Goal: Transaction & Acquisition: Purchase product/service

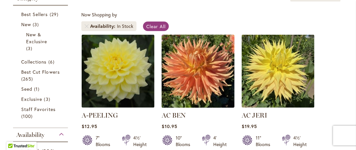
scroll to position [143, 0]
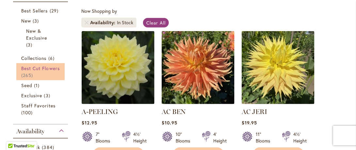
click at [26, 67] on span "Best Cut Flowers" at bounding box center [40, 68] width 39 height 6
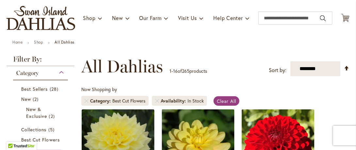
scroll to position [65, 0]
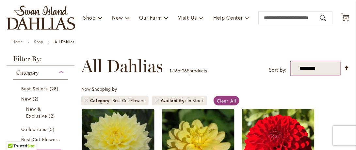
click at [323, 70] on select "**********" at bounding box center [316, 68] width 50 height 15
select select "*****"
click at [291, 61] on select "**********" at bounding box center [316, 68] width 50 height 15
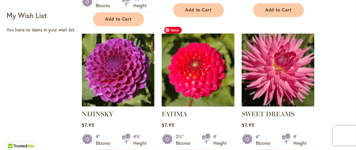
scroll to position [490, 0]
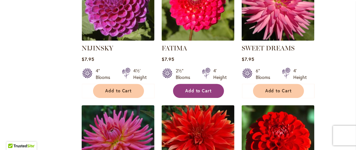
click at [196, 88] on span "Add to Cart" at bounding box center [198, 91] width 27 height 6
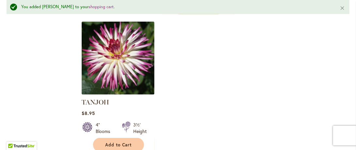
scroll to position [900, 0]
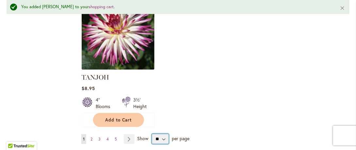
click at [164, 134] on select "** ** ** **" at bounding box center [160, 139] width 17 height 10
select select "**"
click at [152, 134] on select "** ** ** **" at bounding box center [160, 139] width 17 height 10
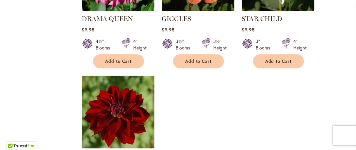
scroll to position [3074, 0]
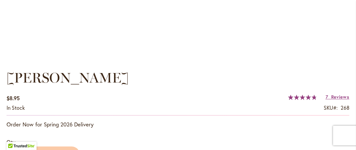
scroll to position [458, 0]
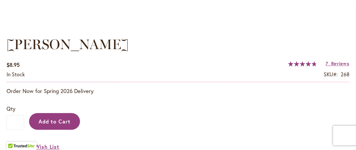
click at [50, 124] on span "Add to Cart" at bounding box center [55, 121] width 32 height 7
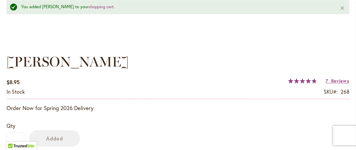
scroll to position [475, 0]
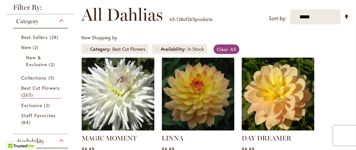
scroll to position [155, 0]
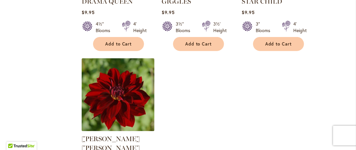
scroll to position [3074, 0]
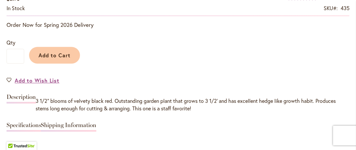
scroll to position [556, 0]
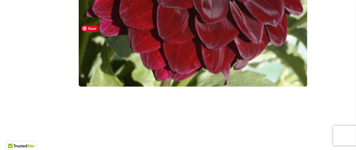
scroll to position [458, 0]
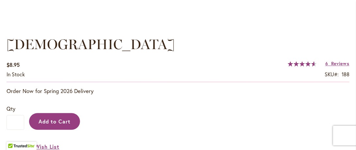
click at [52, 123] on span "Add to Cart" at bounding box center [55, 121] width 32 height 7
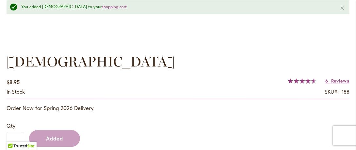
scroll to position [475, 0]
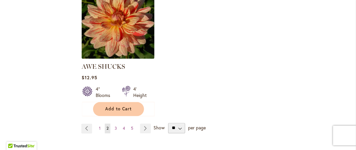
scroll to position [3139, 0]
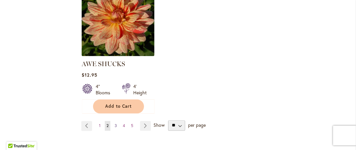
click at [115, 123] on span "3" at bounding box center [116, 125] width 2 height 5
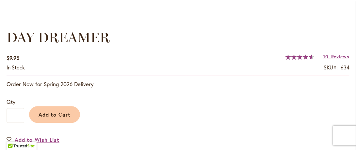
scroll to position [490, 0]
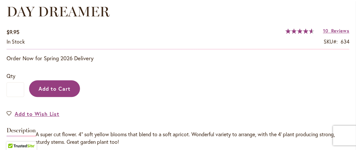
click at [62, 85] on span "Add to Cart" at bounding box center [55, 88] width 32 height 7
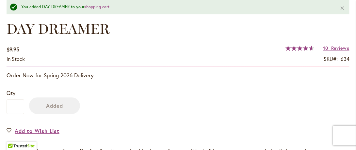
scroll to position [507, 0]
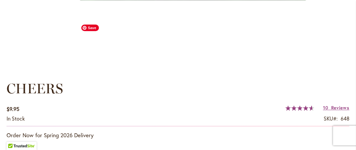
scroll to position [458, 0]
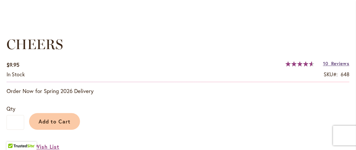
click at [332, 62] on span "Reviews" at bounding box center [341, 63] width 18 height 6
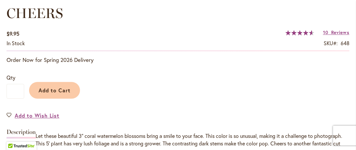
scroll to position [551, 0]
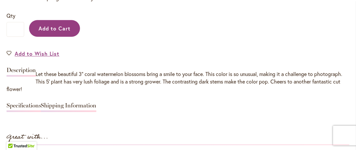
click at [62, 26] on span "Add to Cart" at bounding box center [55, 28] width 32 height 7
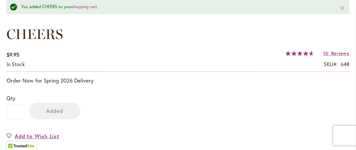
scroll to position [503, 0]
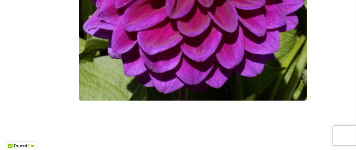
scroll to position [294, 0]
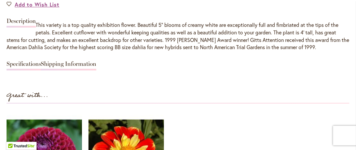
scroll to position [589, 0]
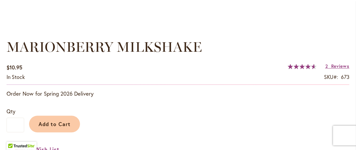
scroll to position [458, 0]
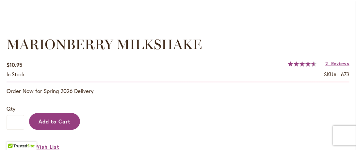
click at [50, 119] on span "Add to Cart" at bounding box center [55, 121] width 32 height 7
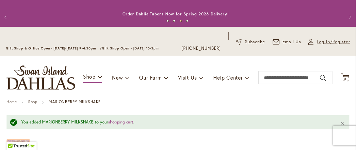
scroll to position [0, 0]
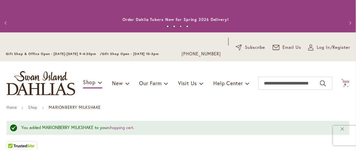
click at [342, 79] on icon "Cart .cls-1 { fill: #231f20; }" at bounding box center [346, 83] width 8 height 8
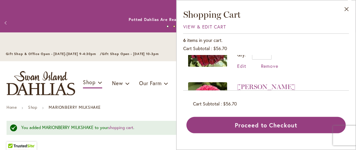
scroll to position [229, 0]
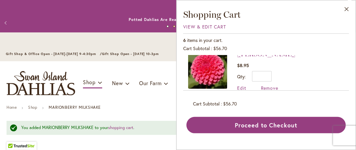
click at [141, 104] on div "Toggle Nav Shop Dahlia Tubers Collections Fresh Cut Dahlias Gardening Supplies …" at bounding box center [178, 83] width 356 height 44
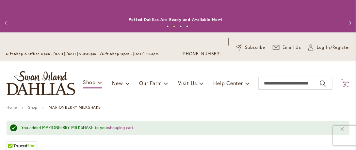
click at [343, 83] on span "6 6 items" at bounding box center [346, 84] width 7 height 3
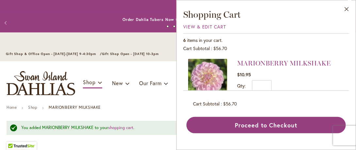
scroll to position [0, 0]
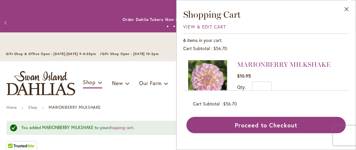
click at [134, 103] on div "Toggle Nav Shop Dahlia Tubers Collections Fresh Cut Dahlias Gardening Supplies …" at bounding box center [178, 83] width 356 height 44
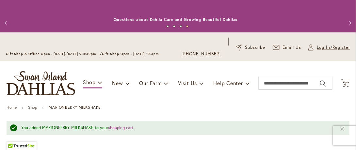
click at [322, 48] on span "Log In/Register" at bounding box center [333, 47] width 33 height 7
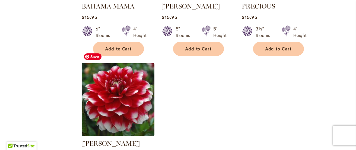
scroll to position [3131, 0]
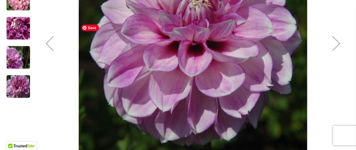
scroll to position [262, 0]
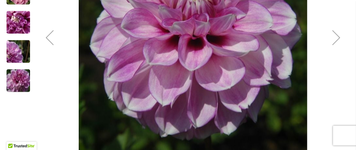
click at [345, 41] on div "Next" at bounding box center [337, 38] width 26 height 26
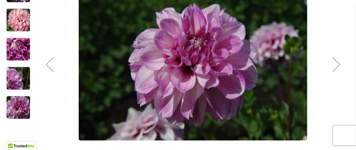
scroll to position [229, 0]
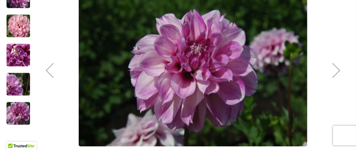
click at [335, 65] on div "Next" at bounding box center [337, 70] width 26 height 26
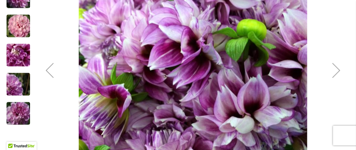
click at [335, 65] on div "Next" at bounding box center [337, 70] width 26 height 26
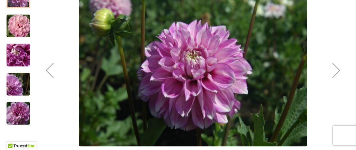
click at [335, 65] on div "Next" at bounding box center [337, 70] width 26 height 26
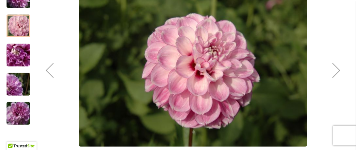
click at [335, 65] on div "Next" at bounding box center [337, 70] width 26 height 26
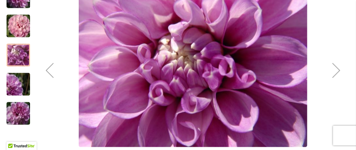
click at [335, 65] on div "Next" at bounding box center [337, 70] width 26 height 26
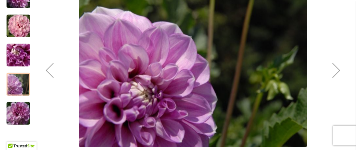
click at [335, 65] on div "Next" at bounding box center [337, 70] width 26 height 26
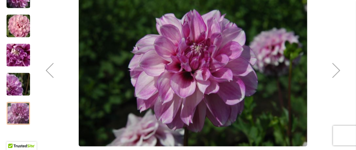
click at [335, 65] on div "Next" at bounding box center [337, 70] width 26 height 26
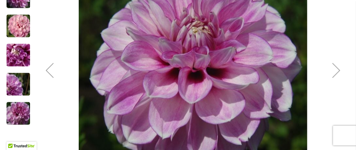
click at [335, 65] on div "Next" at bounding box center [337, 70] width 26 height 26
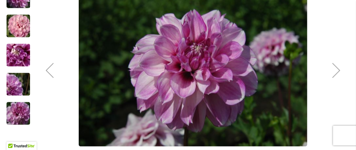
click at [335, 65] on div "Next" at bounding box center [337, 70] width 26 height 26
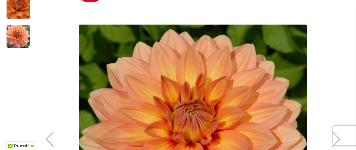
scroll to position [226, 0]
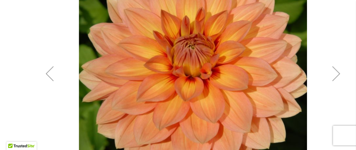
click at [336, 74] on div "Next" at bounding box center [337, 73] width 26 height 26
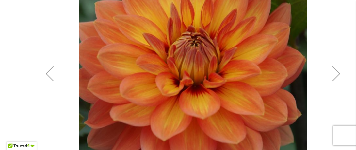
click at [336, 74] on div "Next" at bounding box center [337, 73] width 26 height 26
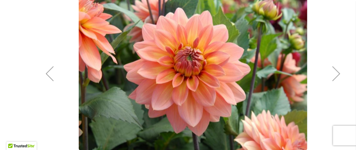
click at [336, 74] on div "Next" at bounding box center [337, 73] width 26 height 26
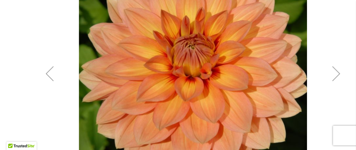
click at [336, 74] on div "Next" at bounding box center [337, 73] width 26 height 26
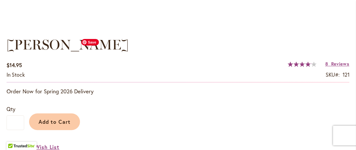
scroll to position [458, 0]
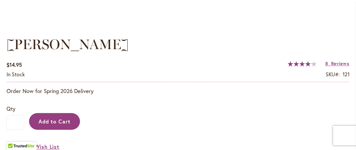
click at [58, 119] on span "Add to Cart" at bounding box center [55, 121] width 32 height 7
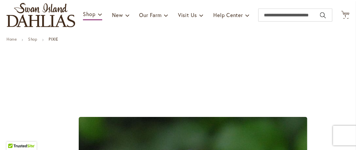
scroll to position [65, 0]
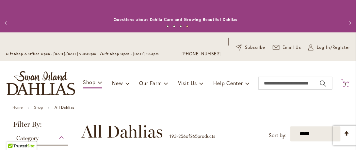
click at [343, 82] on icon "Cart .cls-1 { fill: #231f20; }" at bounding box center [346, 83] width 8 height 8
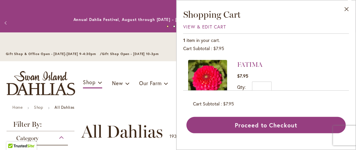
drag, startPoint x: 162, startPoint y: 71, endPoint x: 85, endPoint y: 49, distance: 80.1
click at [162, 71] on div "Toggle Nav Shop Dahlia Tubers Collections Fresh Cut Dahlias Gardening Supplies …" at bounding box center [178, 83] width 356 height 44
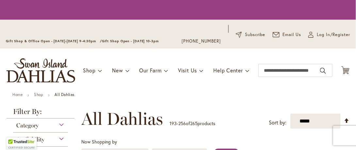
drag, startPoint x: 342, startPoint y: 70, endPoint x: 345, endPoint y: 81, distance: 12.0
click at [342, 69] on icon "Cart .cls-1 { fill: #231f20; }" at bounding box center [346, 70] width 8 height 8
click at [343, 73] on icon at bounding box center [346, 70] width 8 height 8
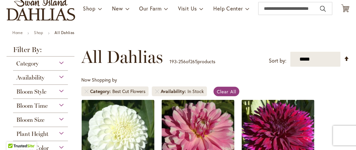
scroll to position [65, 0]
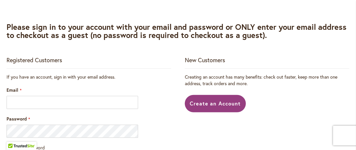
scroll to position [131, 0]
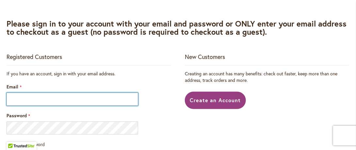
click at [51, 100] on input "Email" at bounding box center [73, 99] width 132 height 13
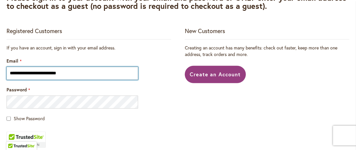
scroll to position [196, 0]
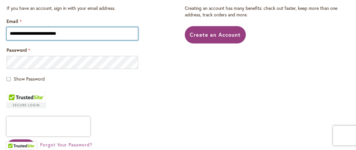
click at [84, 33] on input "**********" at bounding box center [73, 33] width 132 height 13
click at [77, 34] on input "**********" at bounding box center [73, 33] width 132 height 13
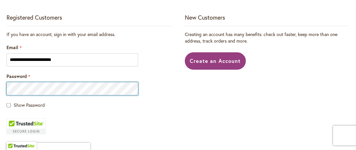
scroll to position [163, 0]
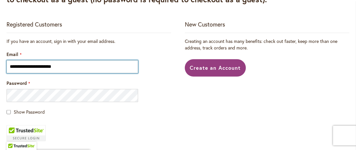
click at [73, 66] on input "**********" at bounding box center [73, 66] width 132 height 13
type input "**********"
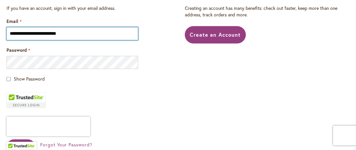
scroll to position [262, 0]
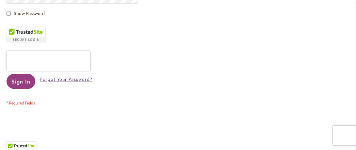
click at [73, 79] on span "Forgot Your Password?" at bounding box center [66, 79] width 52 height 6
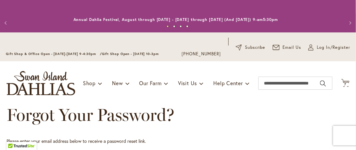
scroll to position [98, 0]
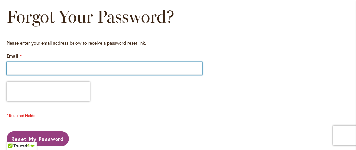
click at [47, 69] on input "Email" at bounding box center [105, 68] width 196 height 13
type input "**********"
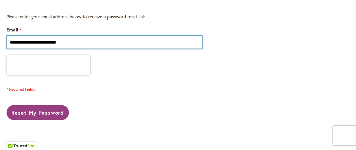
scroll to position [131, 0]
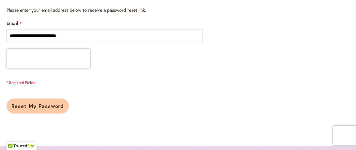
click at [53, 104] on span "Reset My Password" at bounding box center [37, 105] width 53 height 7
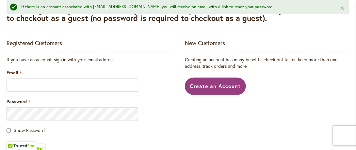
scroll to position [196, 0]
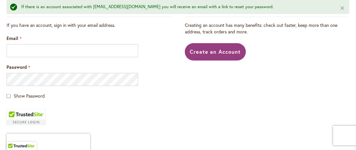
click at [47, 44] on div "Email" at bounding box center [89, 46] width 165 height 22
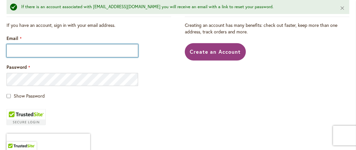
click at [46, 49] on input "Email" at bounding box center [73, 50] width 132 height 13
type input "**********"
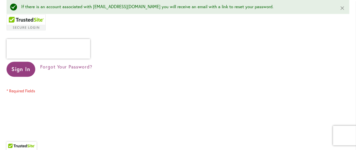
scroll to position [294, 0]
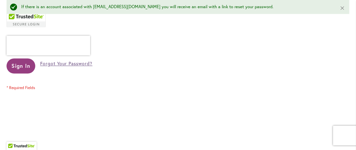
click at [58, 63] on span "Forgot Your Password?" at bounding box center [66, 63] width 52 height 6
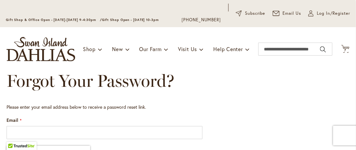
scroll to position [65, 0]
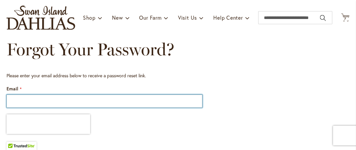
click at [46, 99] on input "Email" at bounding box center [105, 100] width 196 height 13
type input "**********"
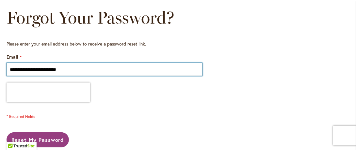
scroll to position [131, 0]
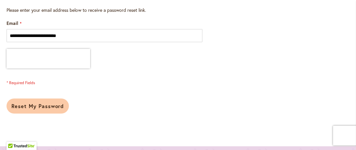
click at [28, 105] on span "Reset My Password" at bounding box center [37, 105] width 53 height 7
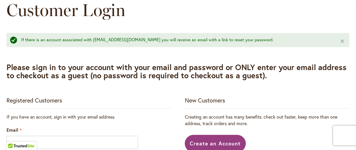
scroll to position [163, 0]
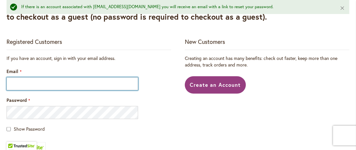
click at [62, 84] on input "Email" at bounding box center [73, 83] width 132 height 13
type input "**********"
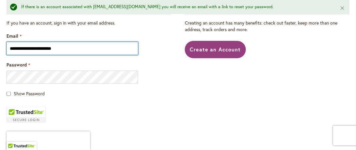
scroll to position [229, 0]
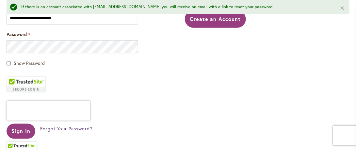
click at [83, 129] on span "Forgot Your Password?" at bounding box center [66, 129] width 52 height 6
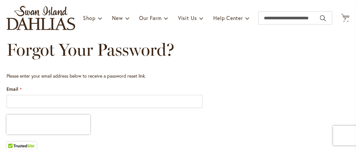
scroll to position [65, 0]
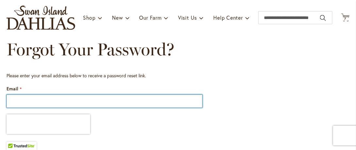
click at [86, 100] on input "Email" at bounding box center [105, 100] width 196 height 13
type input "**********"
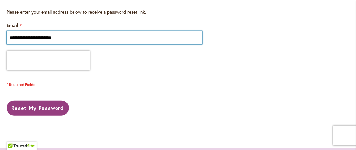
scroll to position [131, 0]
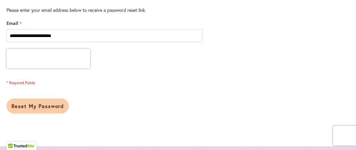
click at [48, 108] on span "Reset My Password" at bounding box center [37, 105] width 53 height 7
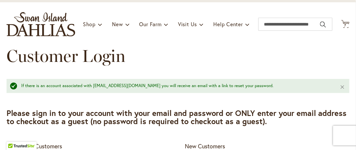
scroll to position [65, 0]
